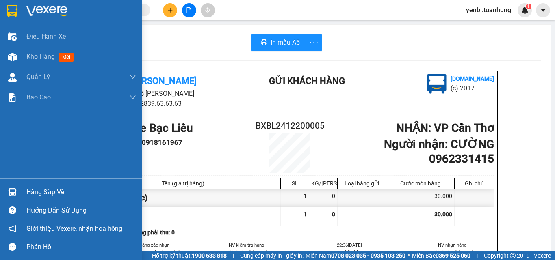
click at [22, 197] on div "Hàng sắp về" at bounding box center [71, 192] width 142 height 18
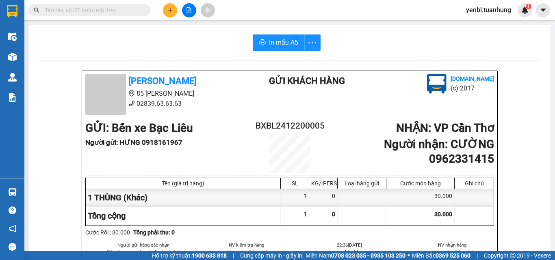
click at [359, 59] on section "Kết quả tìm kiếm ( 0 ) Bộ lọc No Data yenbl.tuanhung 1 Điều hành xe Kho hàng mớ…" at bounding box center [277, 130] width 555 height 260
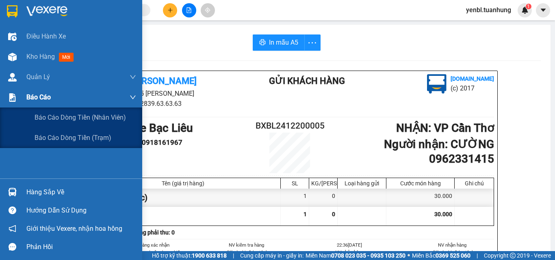
click at [54, 98] on div "Báo cáo" at bounding box center [81, 97] width 110 height 20
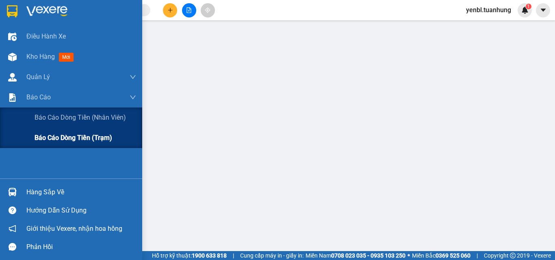
click at [67, 136] on span "Báo cáo dòng tiền (trạm)" at bounding box center [74, 138] width 78 height 10
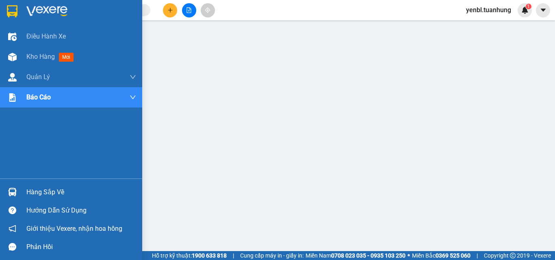
click at [28, 188] on div "Hàng sắp về" at bounding box center [81, 193] width 110 height 12
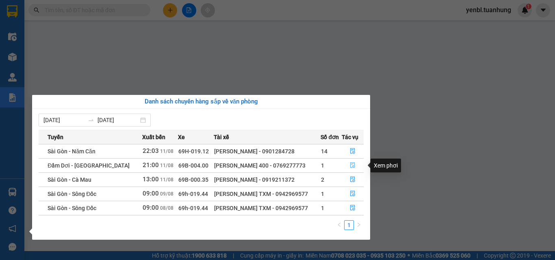
click at [352, 165] on icon "file-done" at bounding box center [353, 166] width 6 height 6
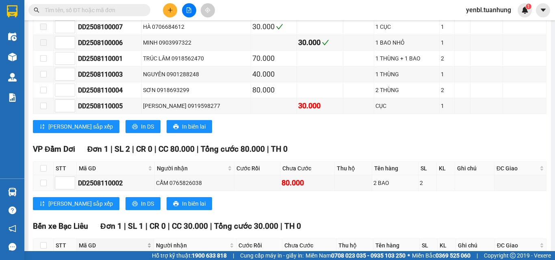
scroll to position [312, 0]
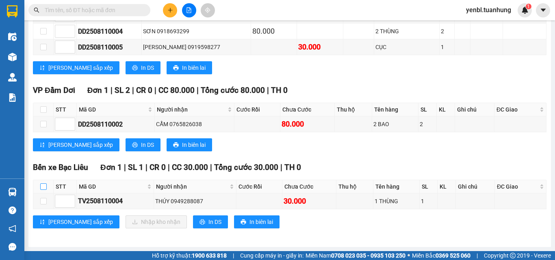
click at [45, 187] on input "checkbox" at bounding box center [43, 187] width 7 height 7
checkbox input "true"
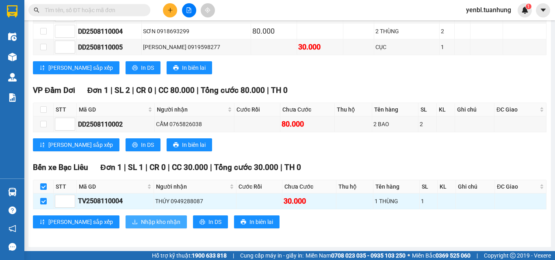
drag, startPoint x: 109, startPoint y: 218, endPoint x: 116, endPoint y: 217, distance: 7.1
click at [141, 218] on span "Nhập kho nhận" at bounding box center [160, 222] width 39 height 9
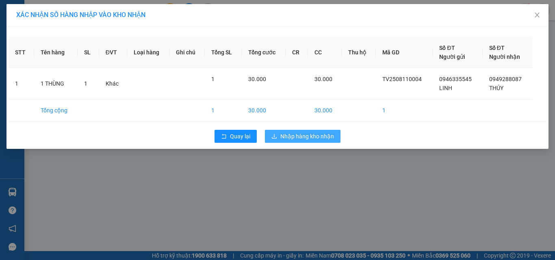
click at [297, 133] on span "Nhập hàng kho nhận" at bounding box center [307, 136] width 54 height 9
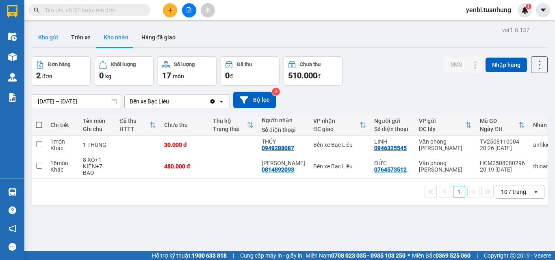
click at [54, 39] on button "Kho gửi" at bounding box center [48, 38] width 33 height 20
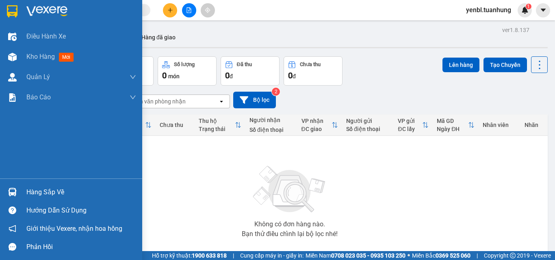
click at [52, 190] on div "Hàng sắp về" at bounding box center [81, 193] width 110 height 12
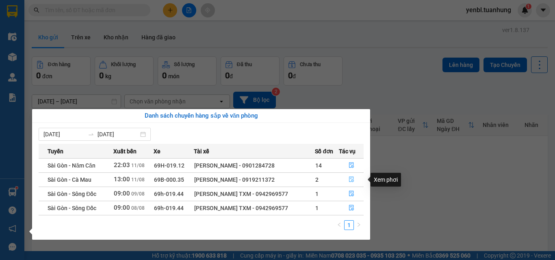
click at [355, 180] on button "button" at bounding box center [351, 180] width 24 height 13
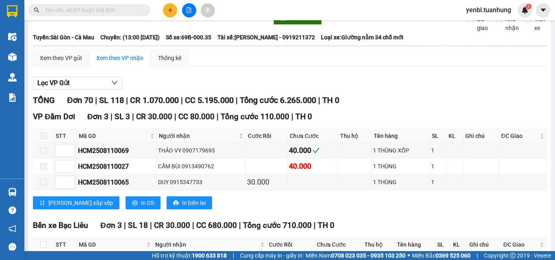
scroll to position [81, 0]
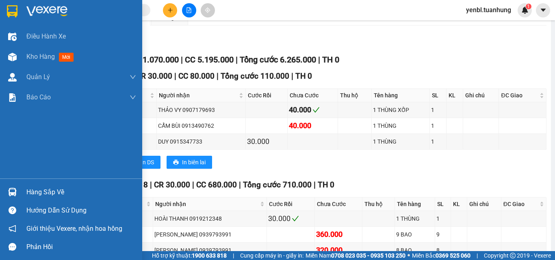
click at [28, 189] on div "Hàng sắp về" at bounding box center [81, 193] width 110 height 12
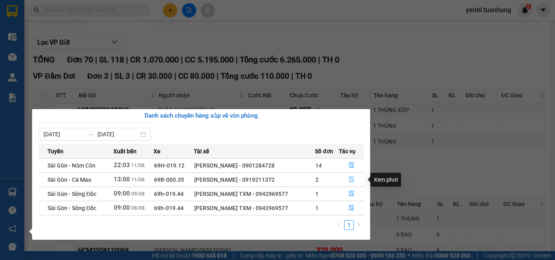
click at [358, 182] on button "button" at bounding box center [351, 180] width 24 height 13
